Goal: Information Seeking & Learning: Learn about a topic

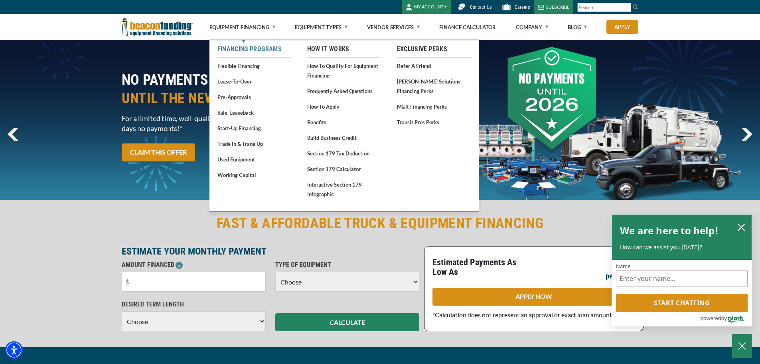
click at [240, 51] on link "Financing Programs" at bounding box center [255, 49] width 74 height 10
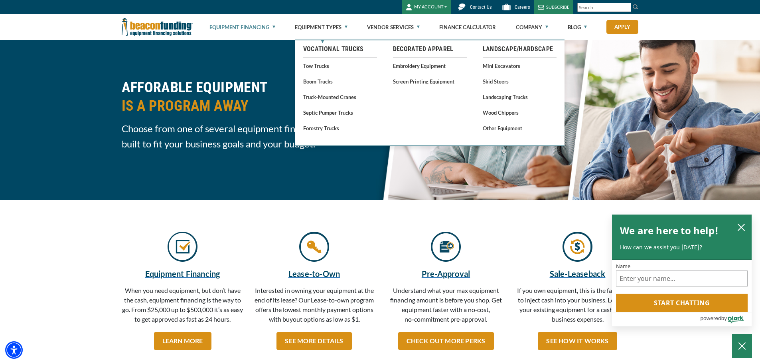
click at [318, 66] on link "Tow Trucks" at bounding box center [340, 66] width 74 height 10
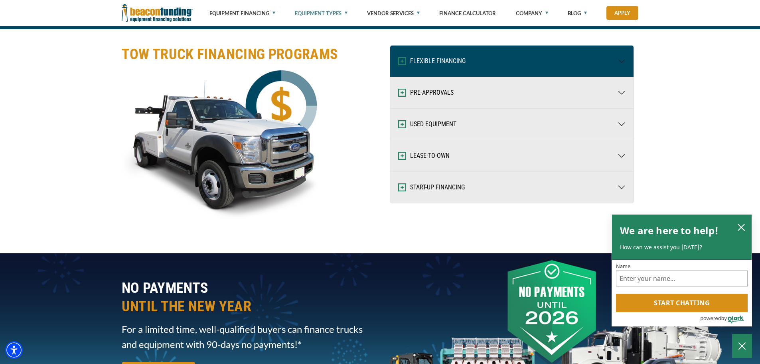
scroll to position [1197, 0]
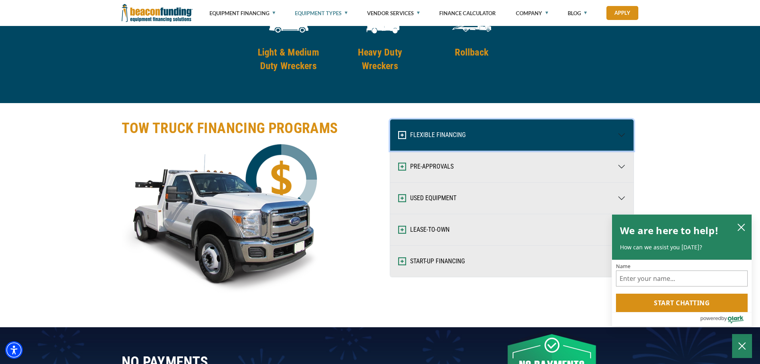
click at [625, 135] on button "FLEXIBLE FINANCING" at bounding box center [511, 134] width 243 height 31
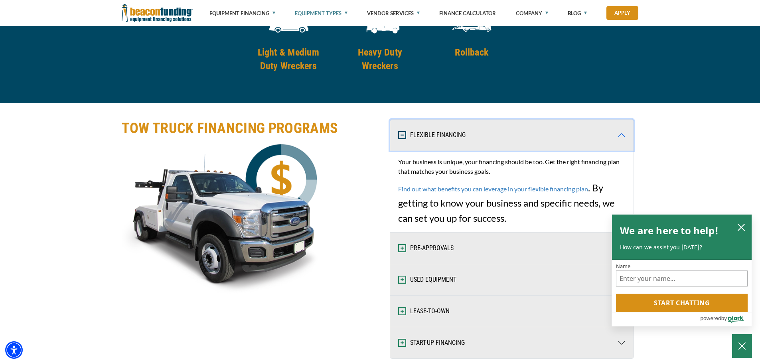
scroll to position [1157, 0]
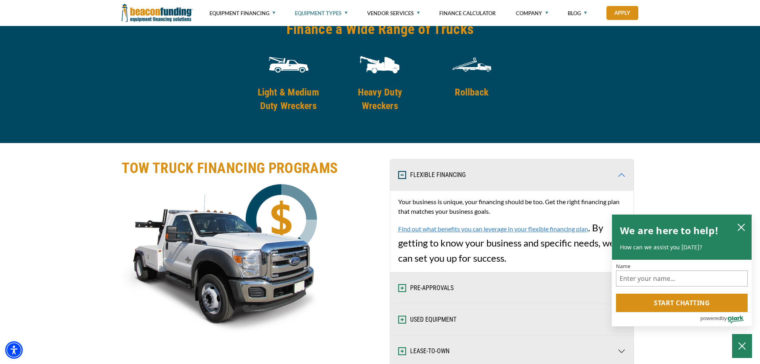
click at [623, 136] on div "Finance a Wide Range of Trucks Light & Medium Duty Wreckers Heavy Duty Wreckers…" at bounding box center [380, 73] width 760 height 139
click at [626, 170] on button "FLEXIBLE FINANCING" at bounding box center [511, 174] width 243 height 31
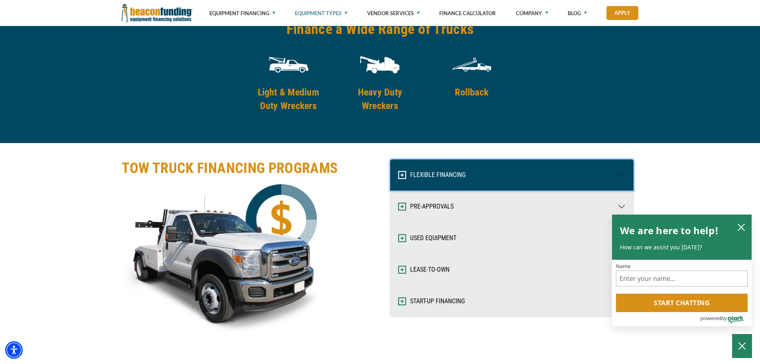
click at [592, 178] on button "FLEXIBLE FINANCING" at bounding box center [511, 174] width 243 height 31
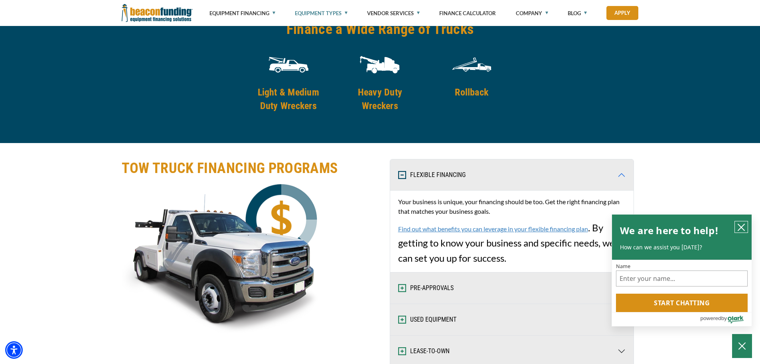
click at [742, 225] on icon "close chatbox" at bounding box center [742, 227] width 8 height 8
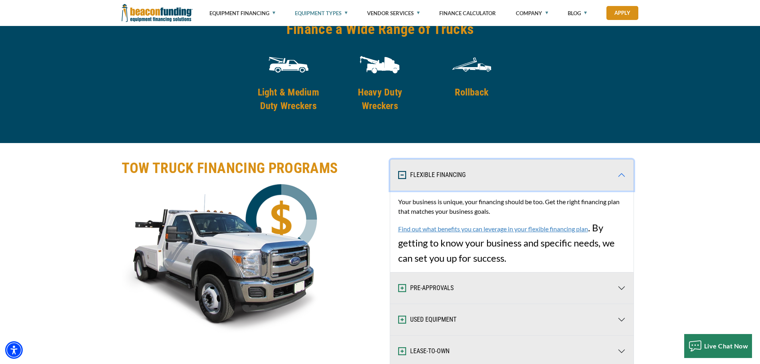
click at [617, 174] on button "FLEXIBLE FINANCING" at bounding box center [511, 174] width 243 height 31
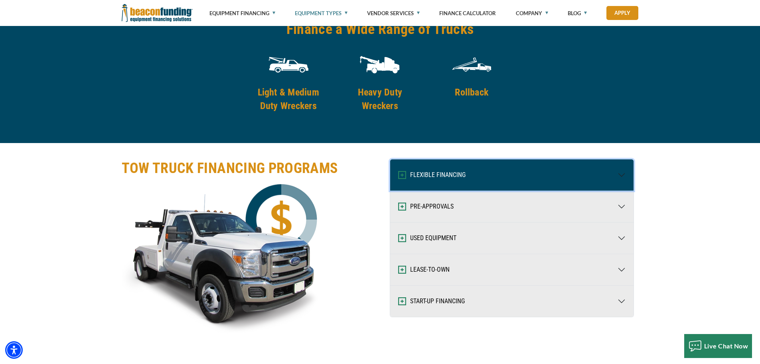
click at [617, 174] on button "FLEXIBLE FINANCING" at bounding box center [511, 174] width 243 height 31
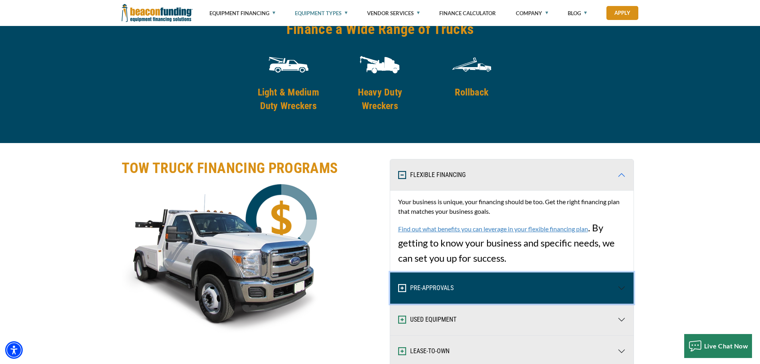
click at [617, 287] on button "PRE-APPROVALS" at bounding box center [511, 287] width 243 height 31
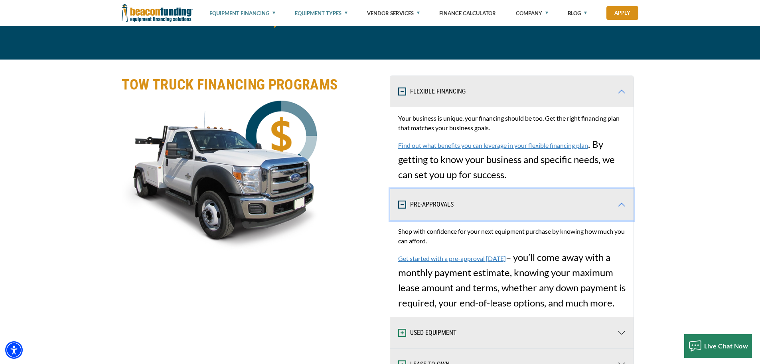
scroll to position [998, 0]
